Goal: Information Seeking & Learning: Understand process/instructions

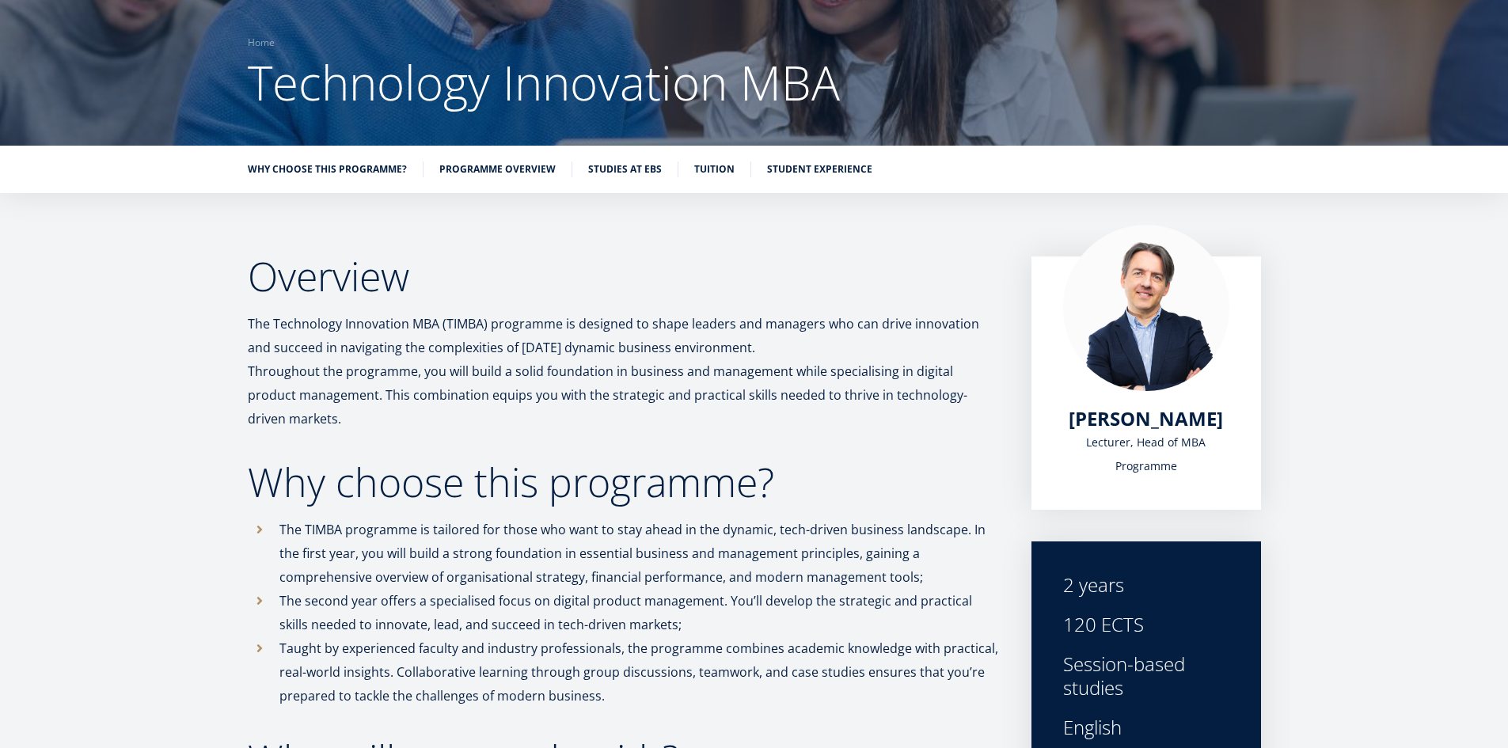
scroll to position [7, 0]
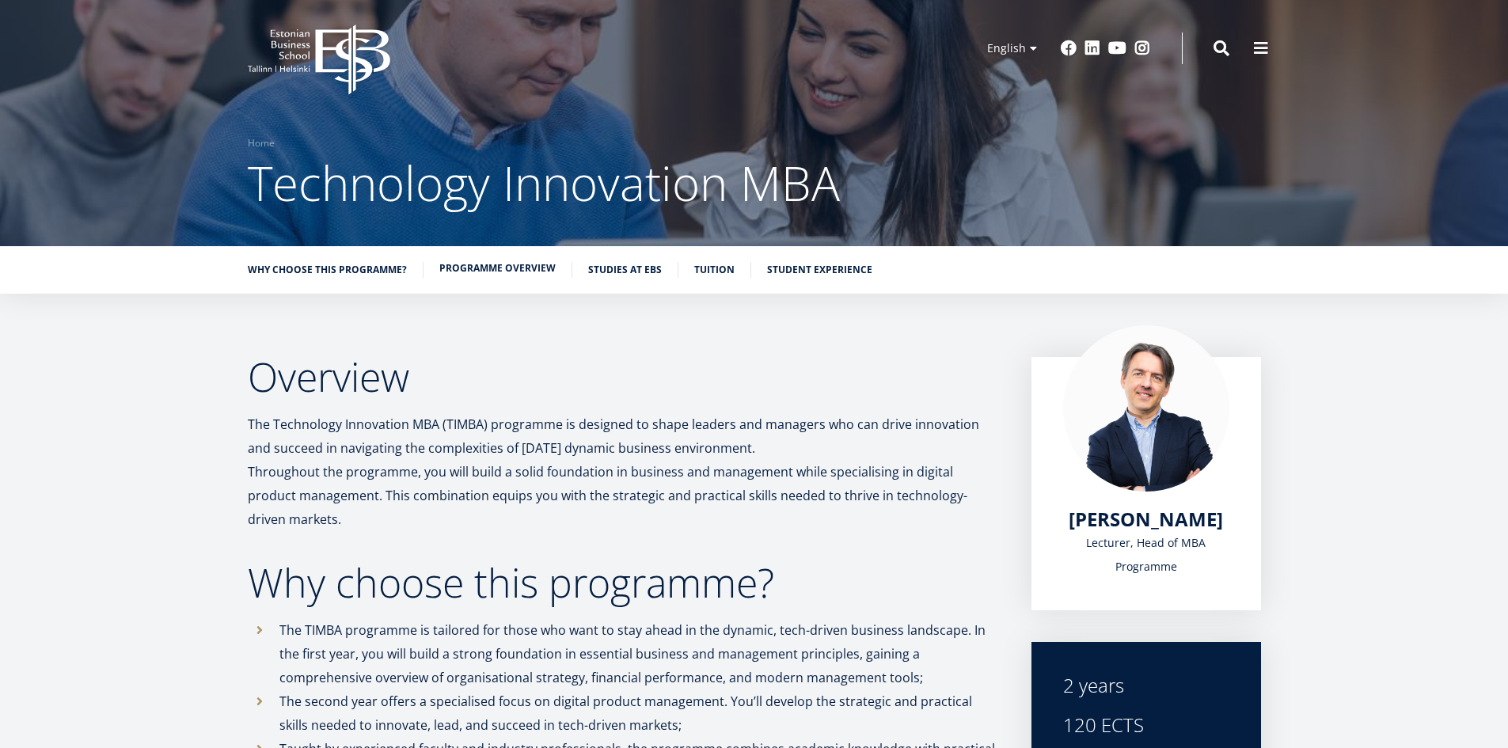
click at [493, 271] on link "Programme overview" at bounding box center [497, 268] width 116 height 16
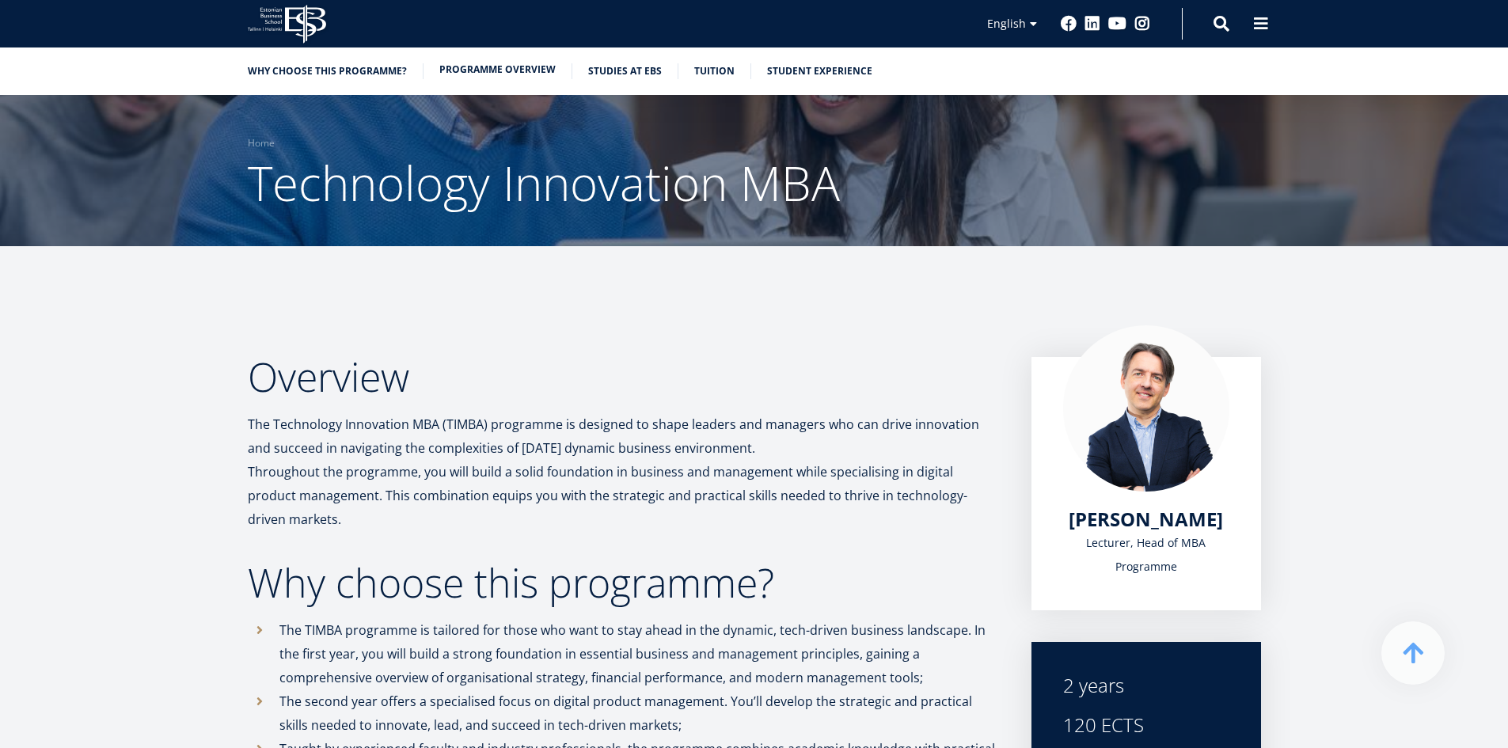
scroll to position [1291, 0]
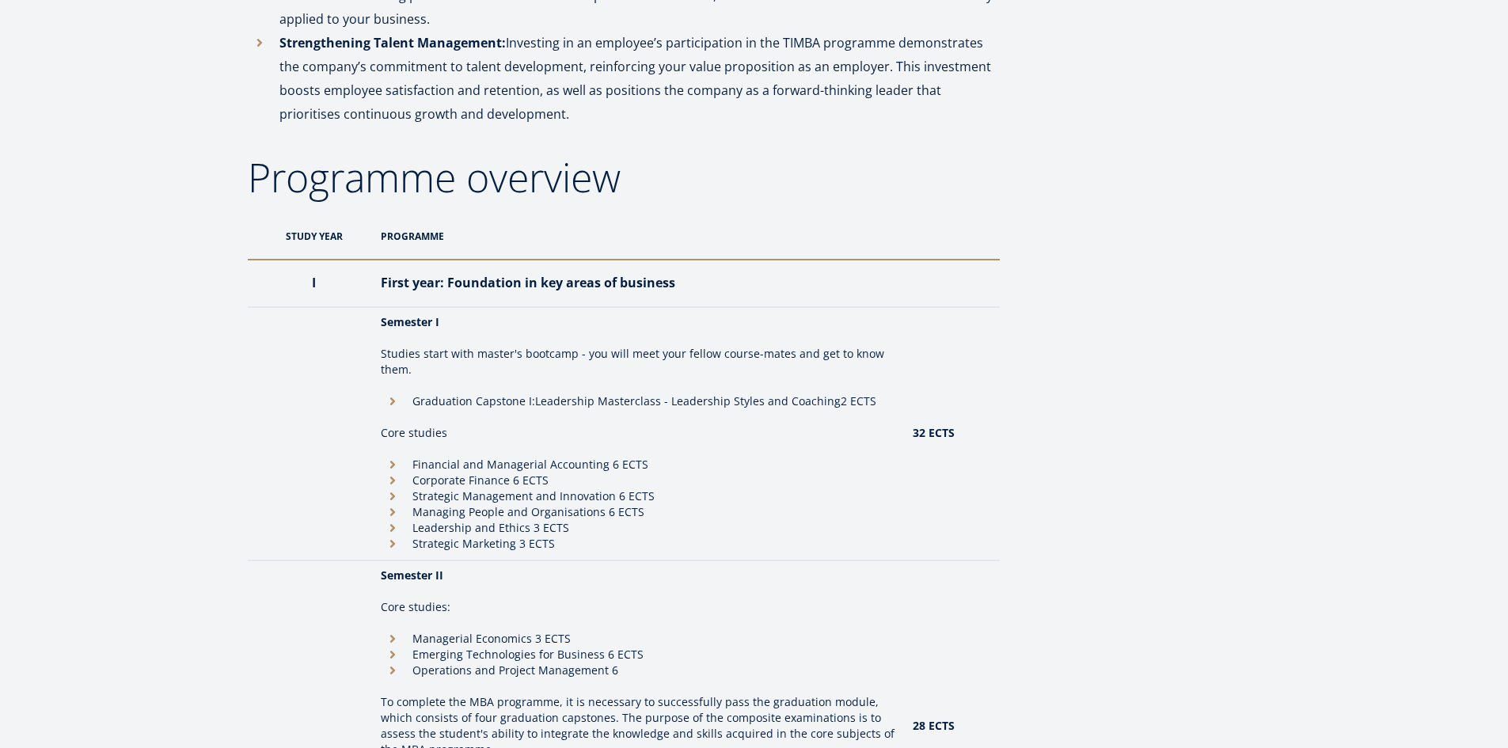
scroll to position [7, 0]
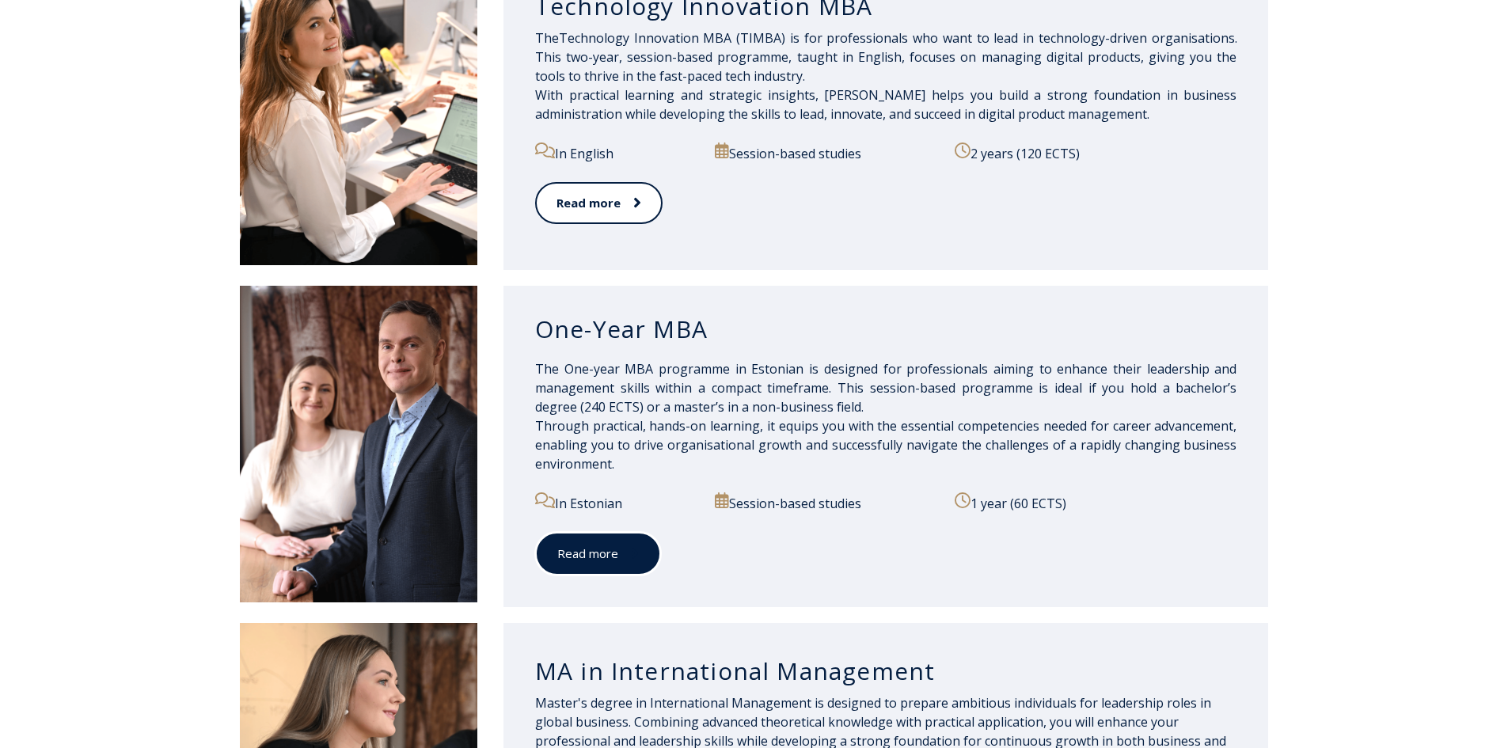
click at [603, 550] on link "Read more" at bounding box center [598, 554] width 126 height 44
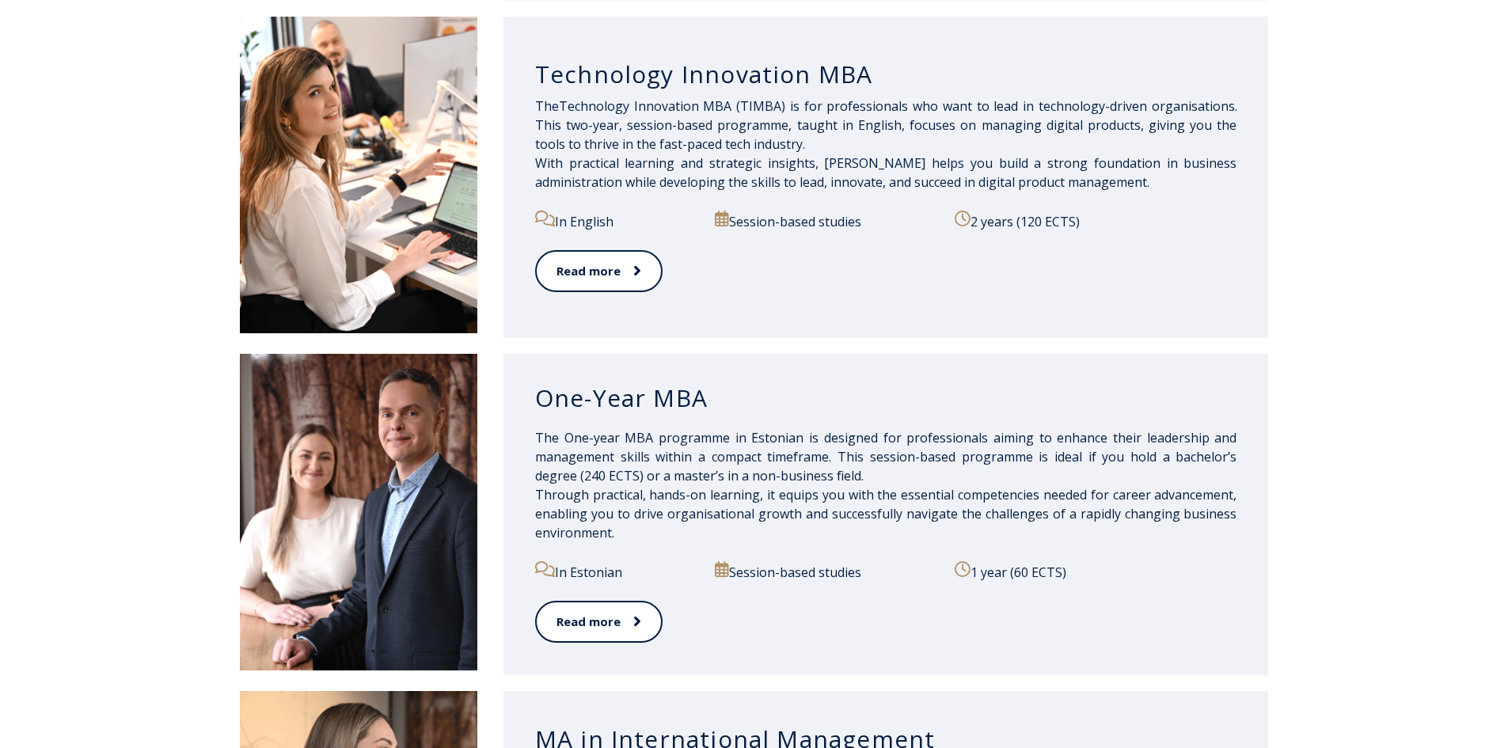
scroll to position [1108, 0]
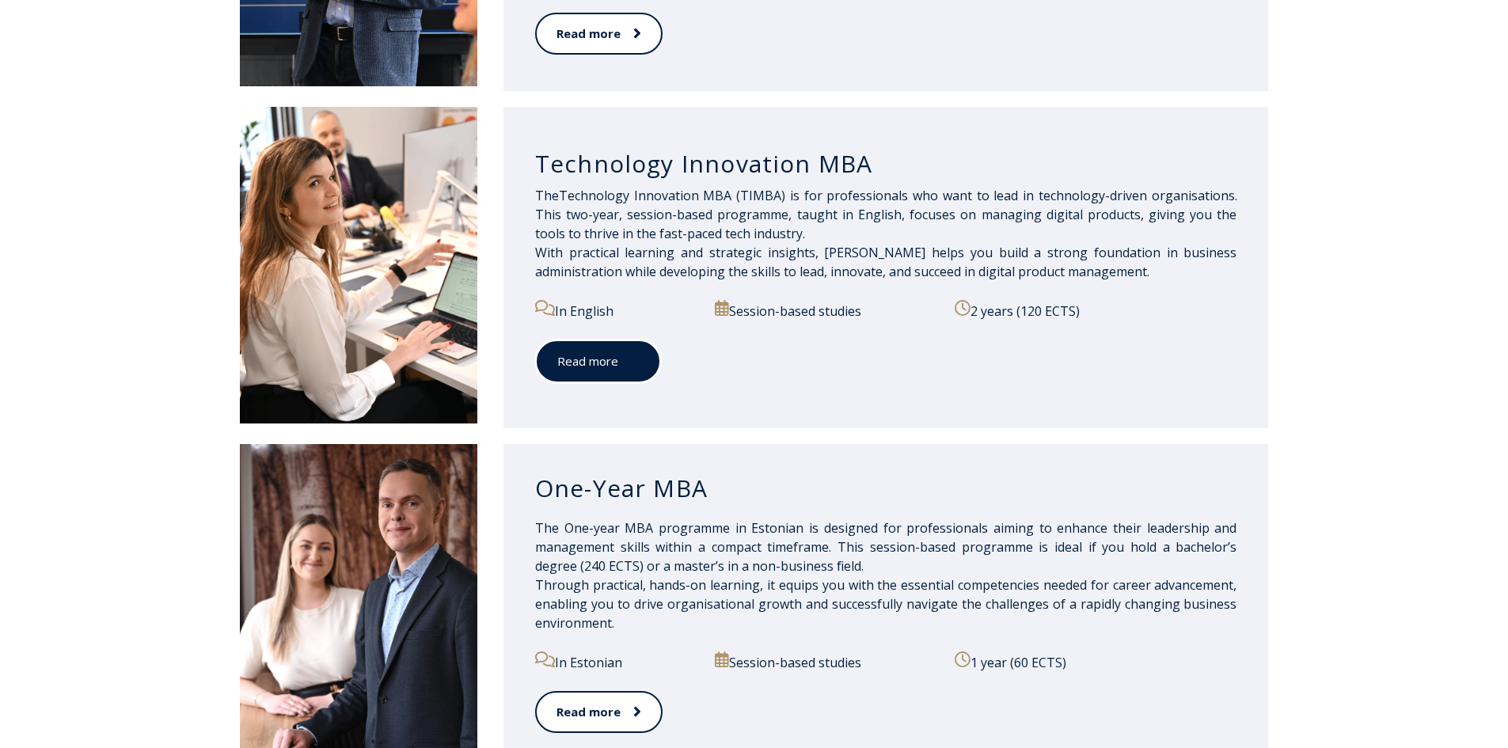
click at [631, 366] on icon at bounding box center [635, 361] width 8 height 16
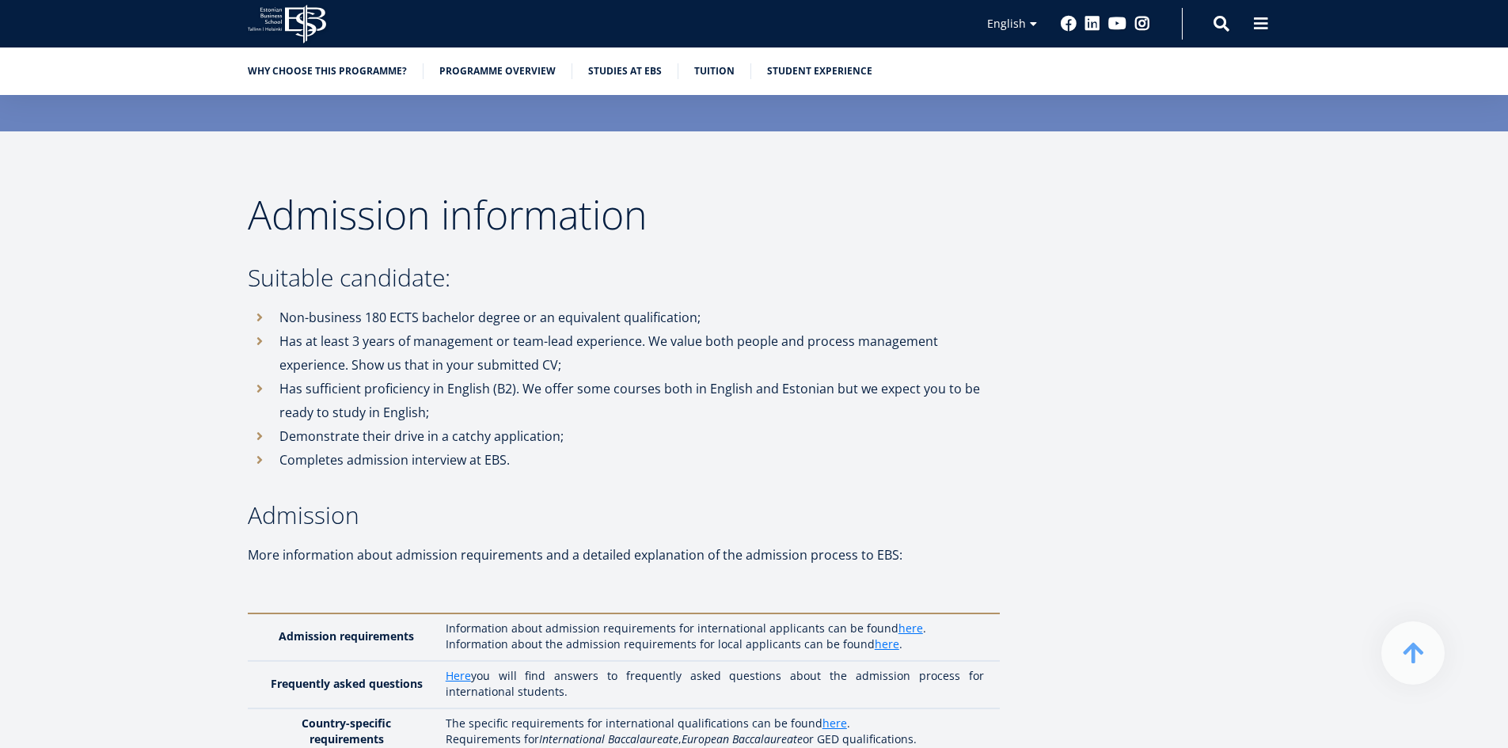
scroll to position [3563, 0]
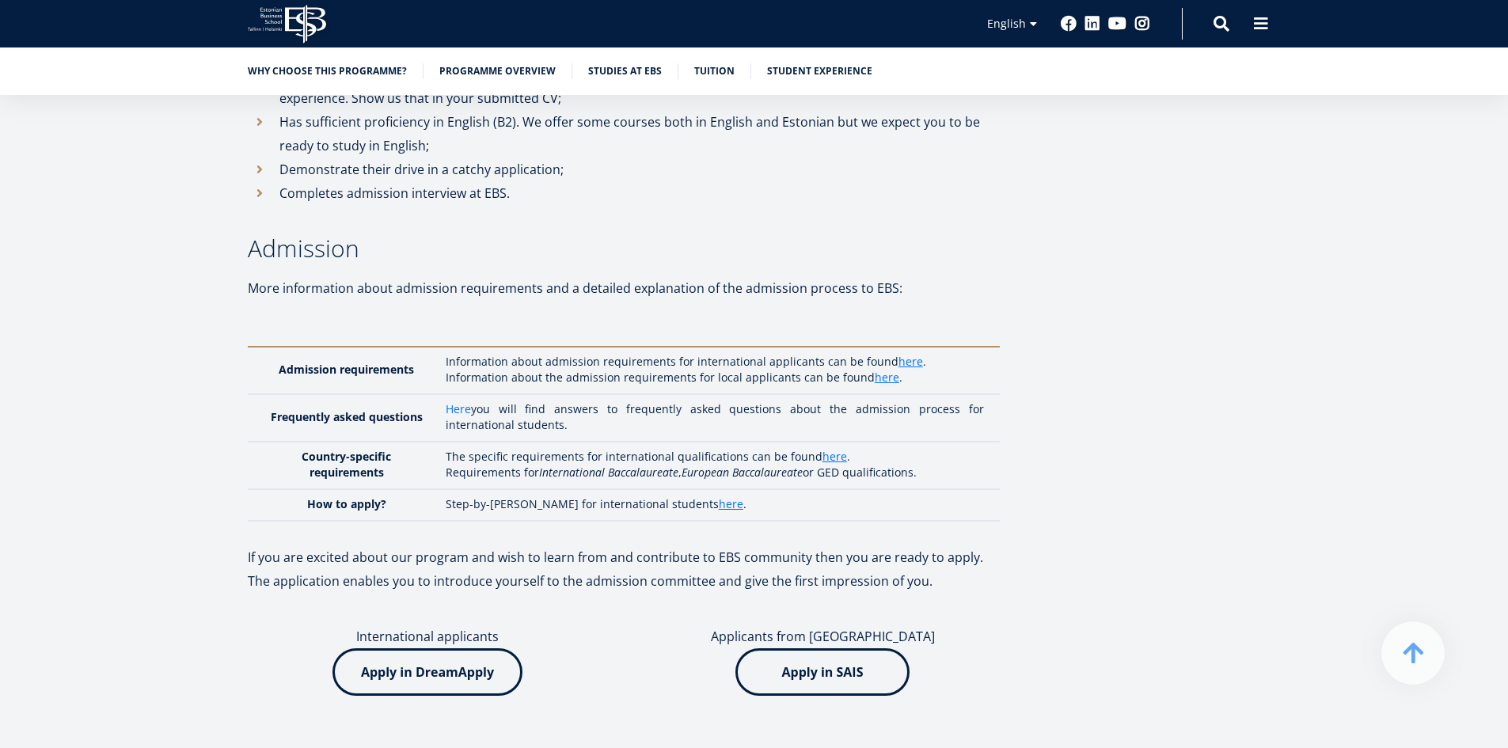
click at [461, 401] on link "Here" at bounding box center [458, 409] width 25 height 16
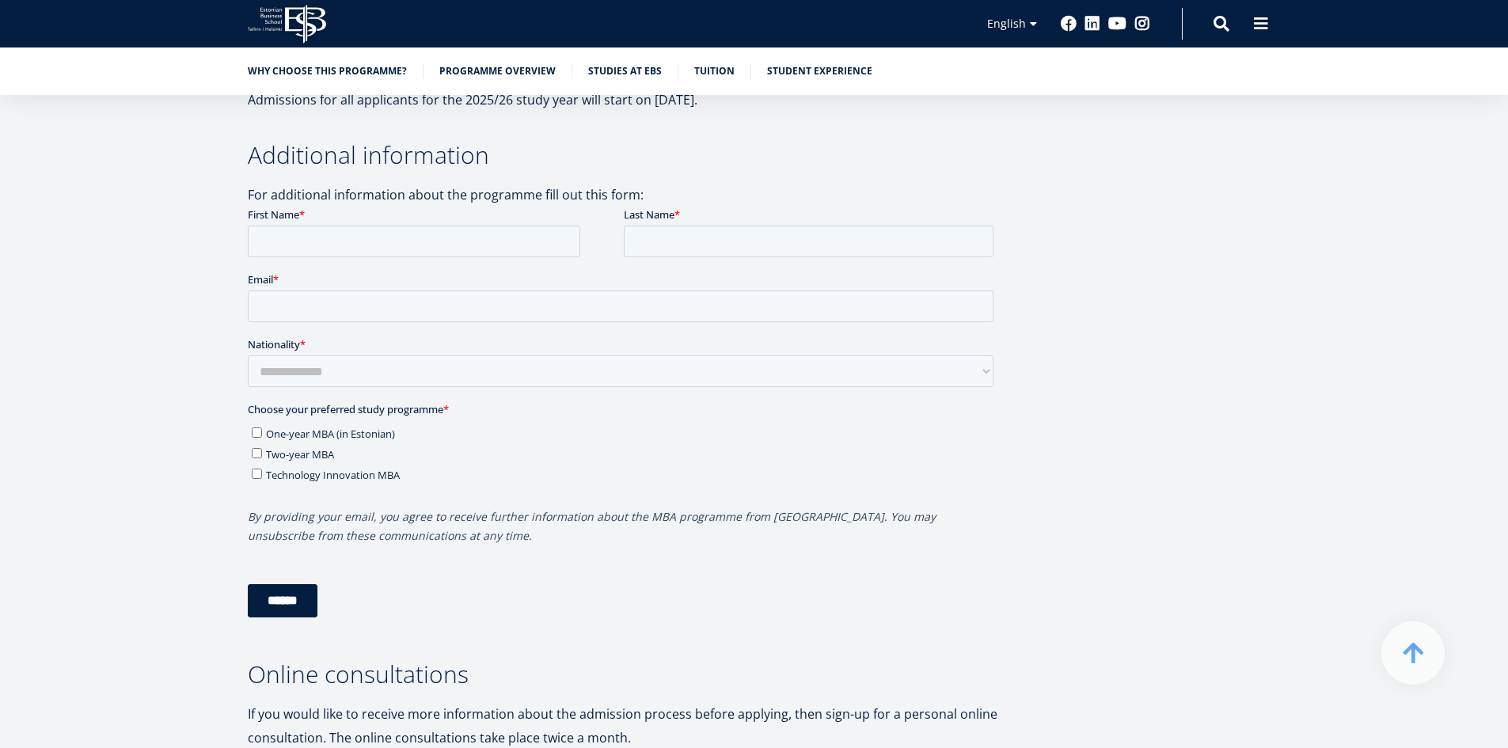
scroll to position [4354, 0]
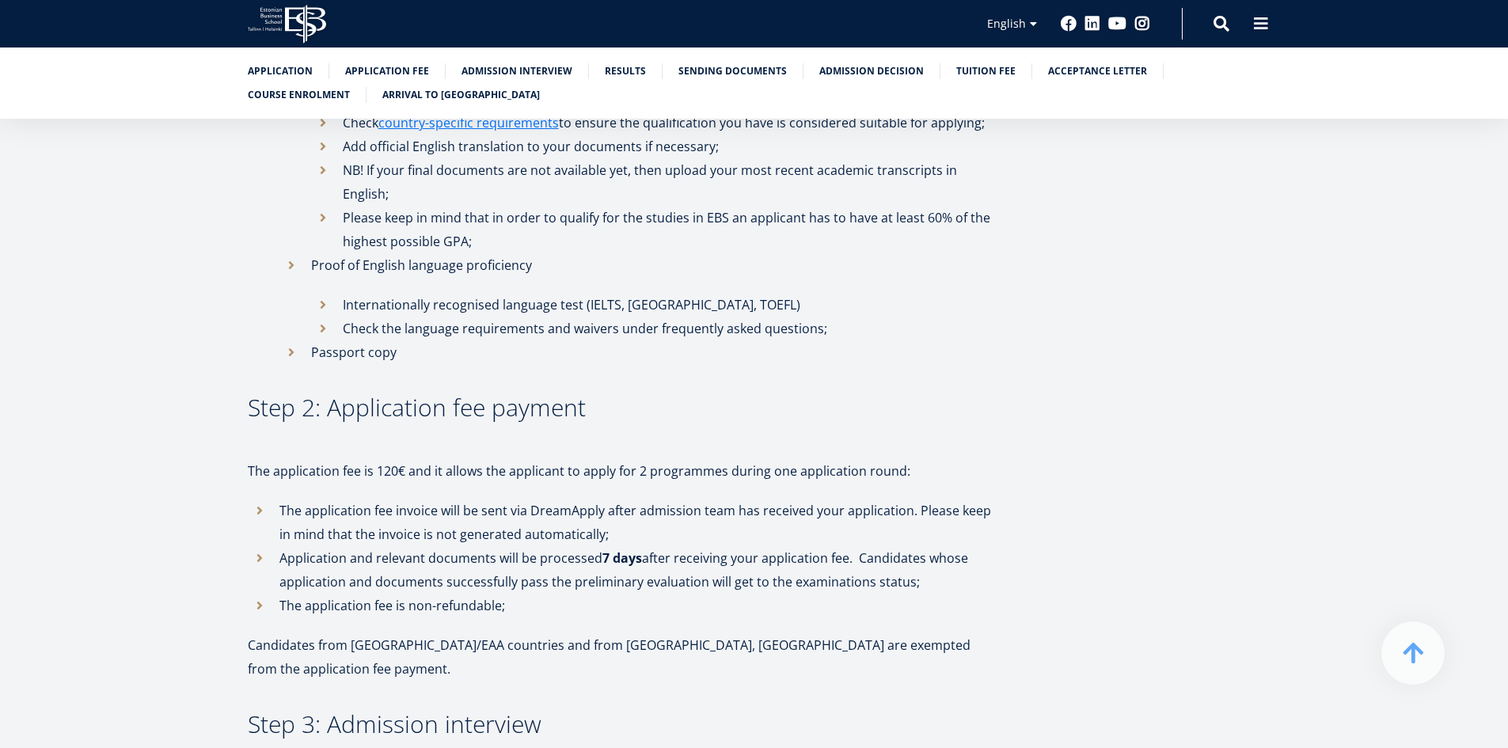
scroll to position [1140, 0]
